Goal: Task Accomplishment & Management: Use online tool/utility

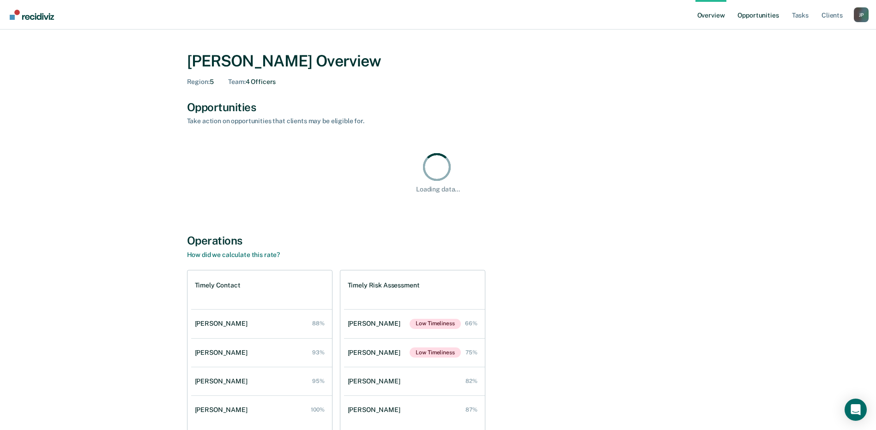
click at [771, 18] on link "Opportunities" at bounding box center [758, 15] width 45 height 30
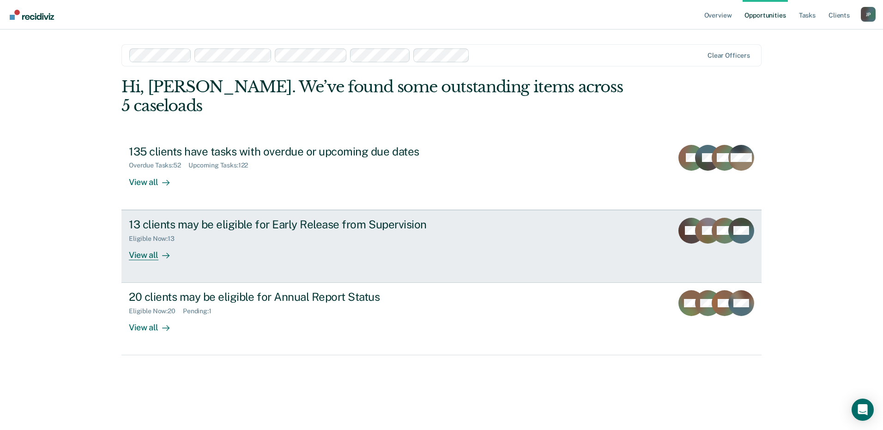
click at [152, 242] on div "View all" at bounding box center [155, 251] width 52 height 18
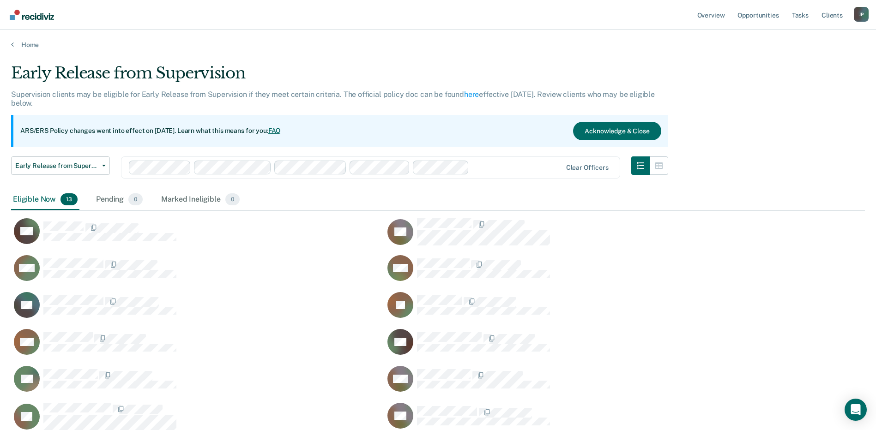
scroll to position [403, 847]
click at [757, 17] on link "Opportunities" at bounding box center [758, 15] width 45 height 30
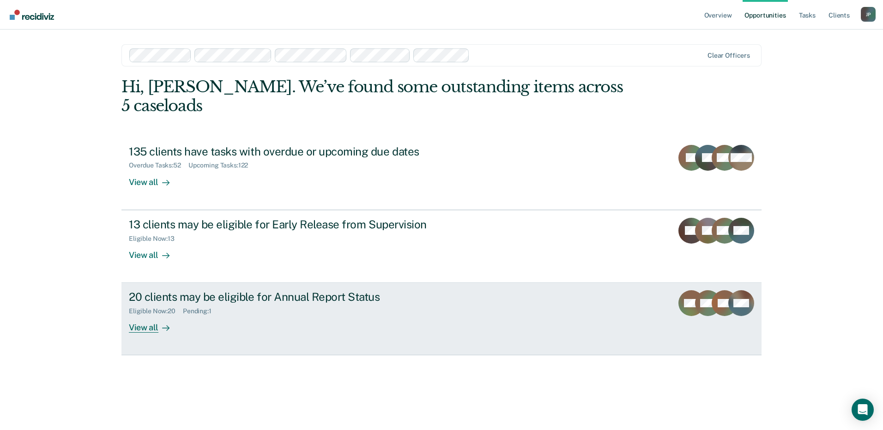
click at [295, 291] on div "20 clients may be eligible for Annual Report Status" at bounding box center [291, 297] width 324 height 13
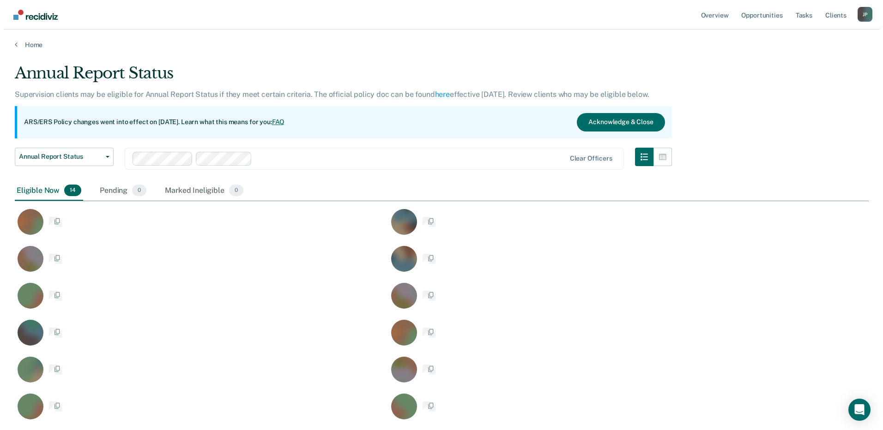
scroll to position [394, 847]
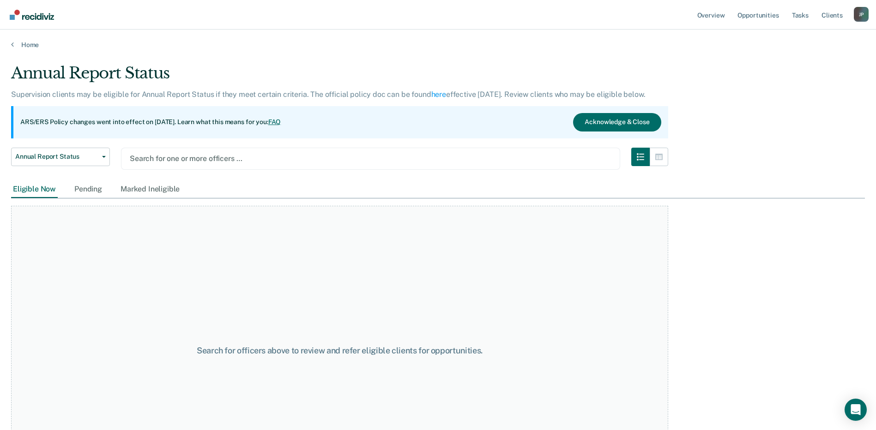
click at [199, 155] on div at bounding box center [371, 158] width 482 height 11
click at [248, 160] on div at bounding box center [371, 158] width 482 height 11
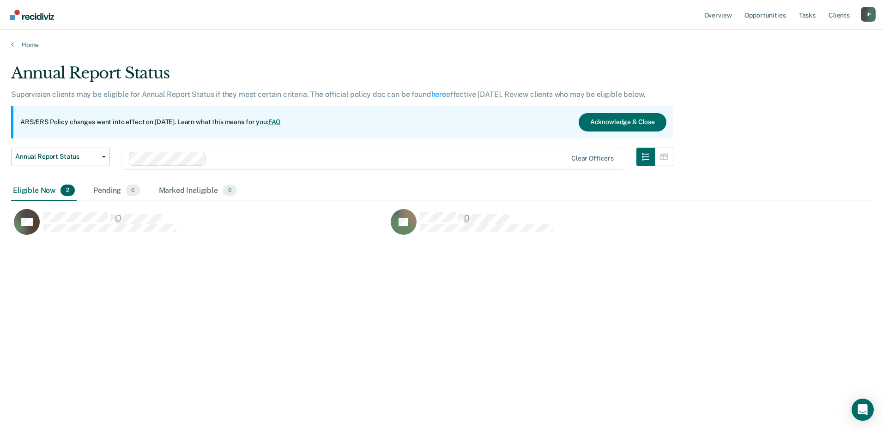
scroll to position [291, 854]
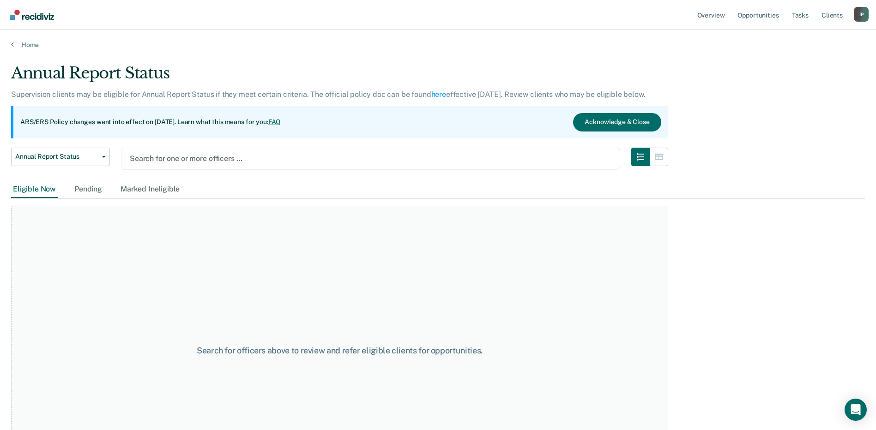
click at [291, 163] on div at bounding box center [371, 158] width 482 height 11
click at [251, 158] on div at bounding box center [371, 158] width 482 height 11
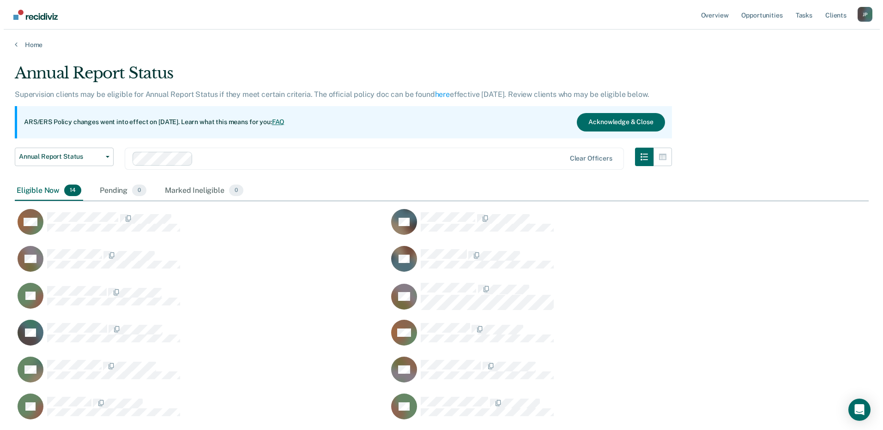
scroll to position [394, 847]
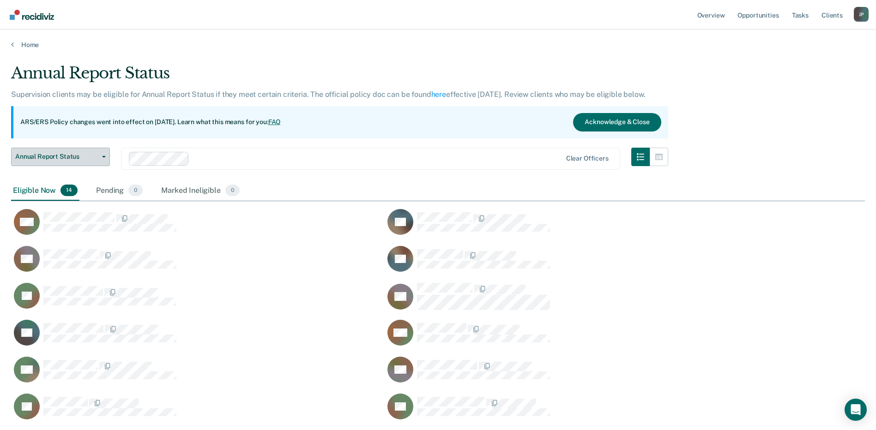
click at [104, 159] on button "Annual Report Status" at bounding box center [60, 157] width 99 height 18
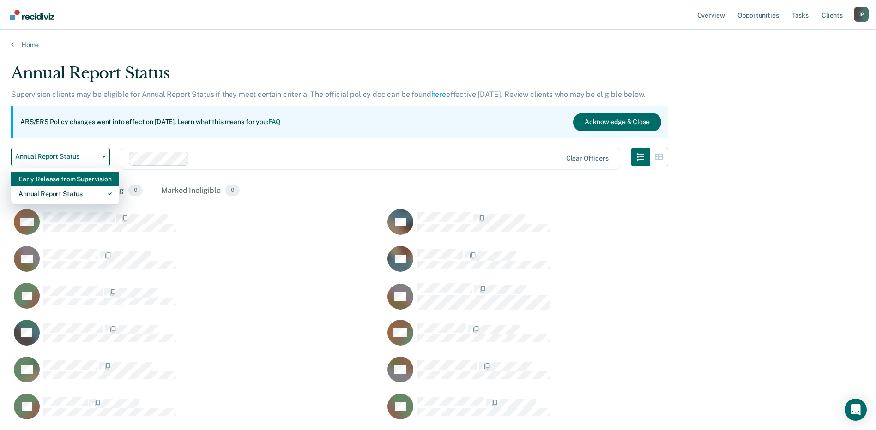
click at [78, 177] on div "Early Release from Supervision" at bounding box center [64, 179] width 93 height 15
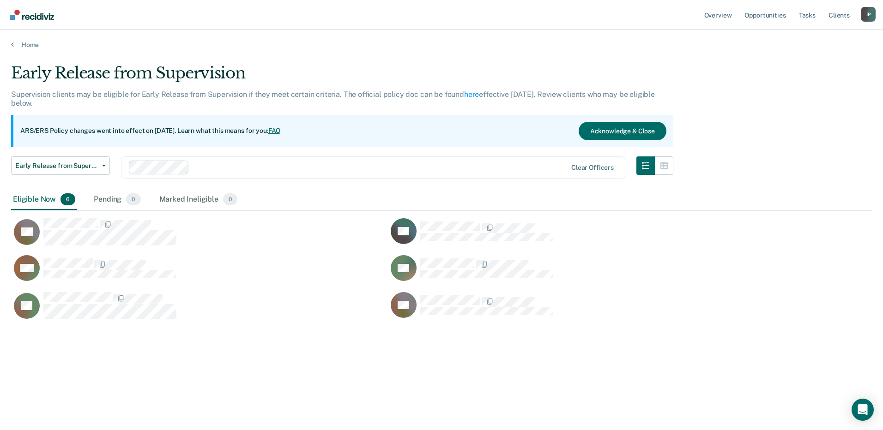
scroll to position [291, 854]
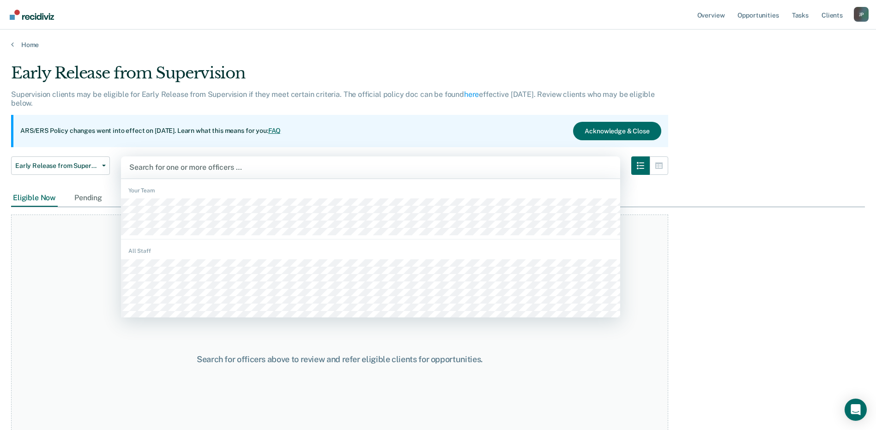
click at [270, 171] on div at bounding box center [370, 167] width 483 height 11
click at [198, 170] on div at bounding box center [370, 167] width 483 height 11
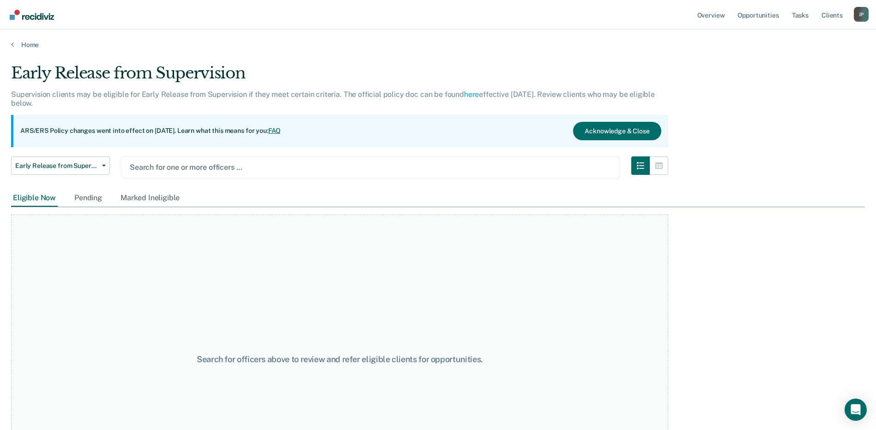
click at [286, 166] on div at bounding box center [371, 167] width 482 height 11
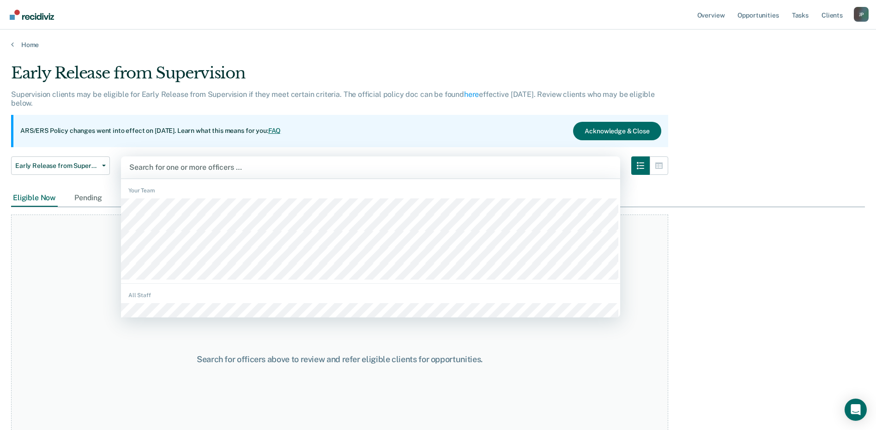
click at [397, 165] on div at bounding box center [370, 167] width 483 height 11
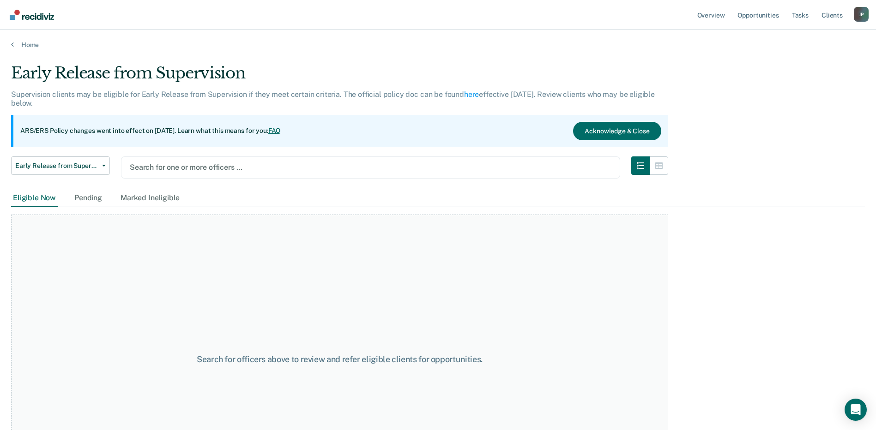
click at [407, 172] on div at bounding box center [371, 167] width 482 height 11
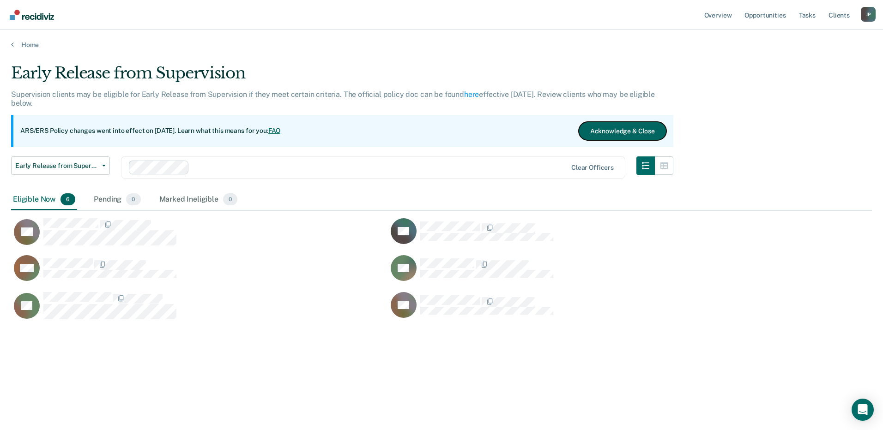
click at [614, 134] on button "Acknowledge & Close" at bounding box center [623, 131] width 88 height 18
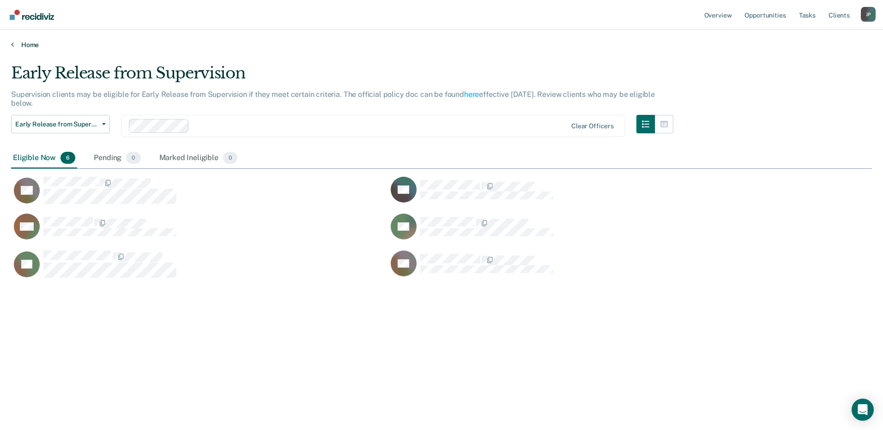
click at [24, 41] on div "Home" at bounding box center [441, 39] width 883 height 19
click at [26, 44] on link "Home" at bounding box center [441, 45] width 861 height 8
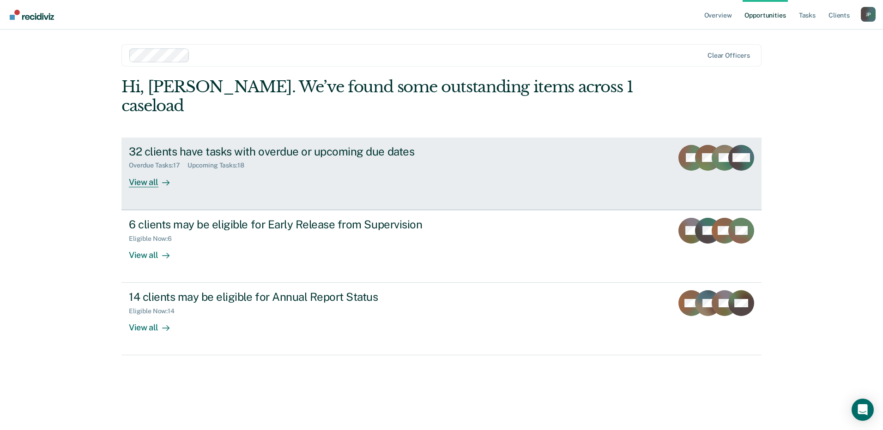
click at [145, 170] on div "View all" at bounding box center [155, 179] width 52 height 18
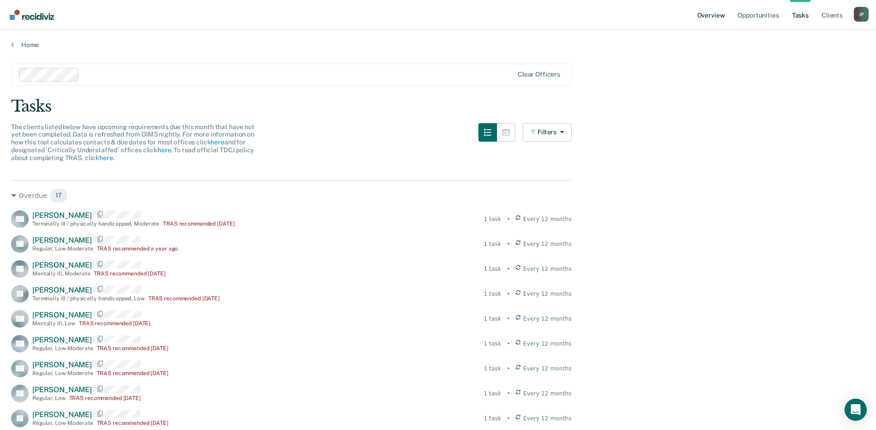
click at [708, 12] on link "Overview" at bounding box center [711, 15] width 31 height 30
